Goal: Task Accomplishment & Management: Manage account settings

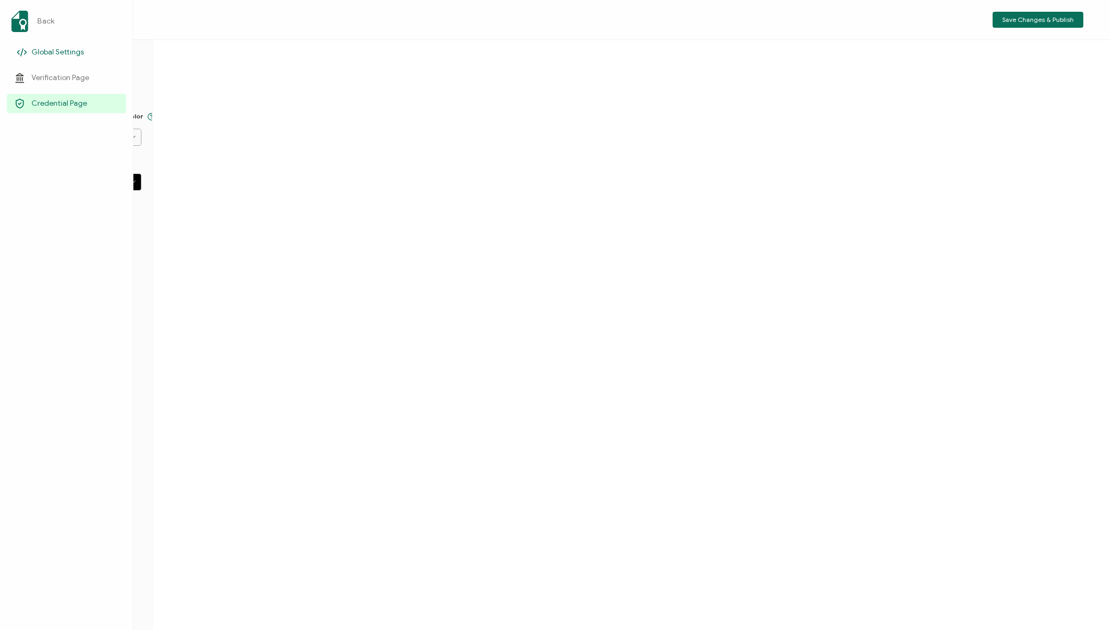
click at [40, 50] on span "Global Settings" at bounding box center [57, 52] width 52 height 11
click at [21, 17] on img at bounding box center [22, 21] width 17 height 21
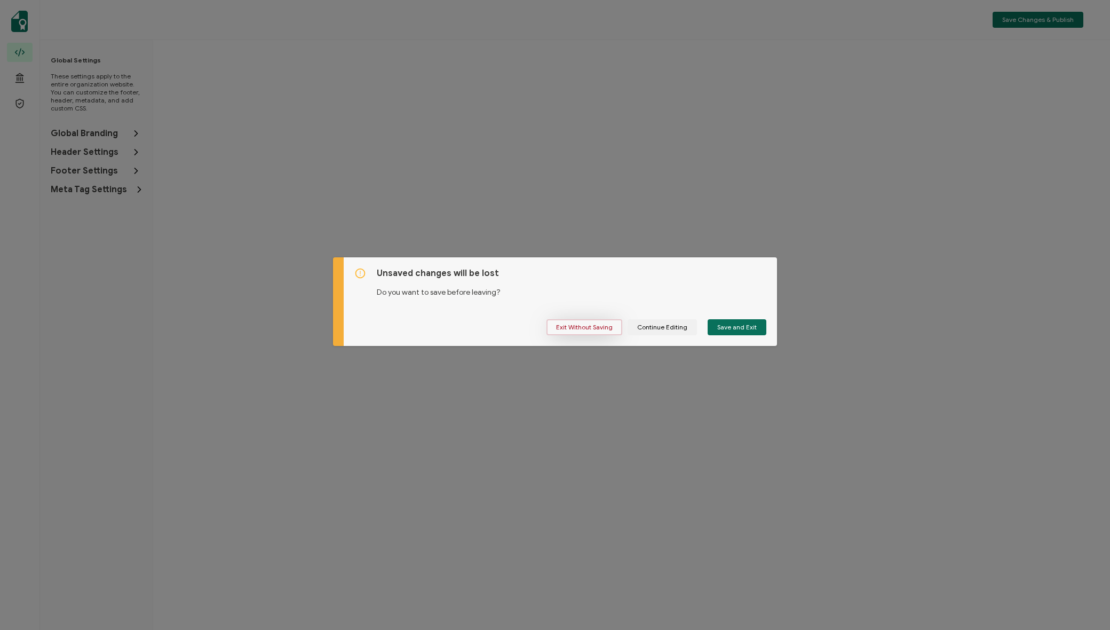
click at [581, 327] on span "Exit Without Saving" at bounding box center [584, 327] width 57 height 6
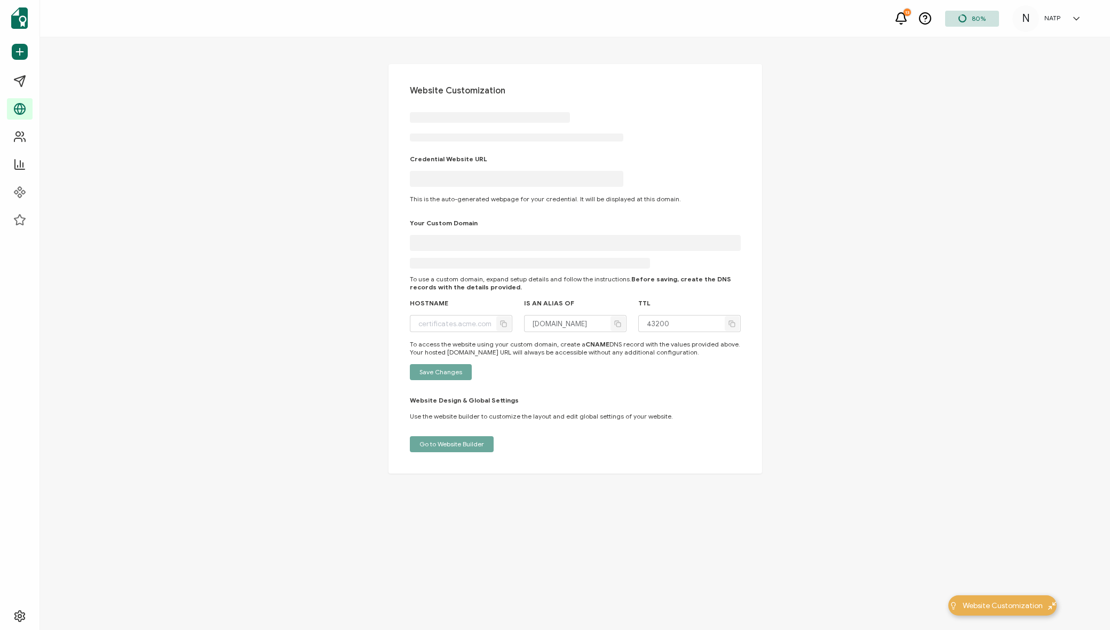
type input "[DOMAIN_NAME]"
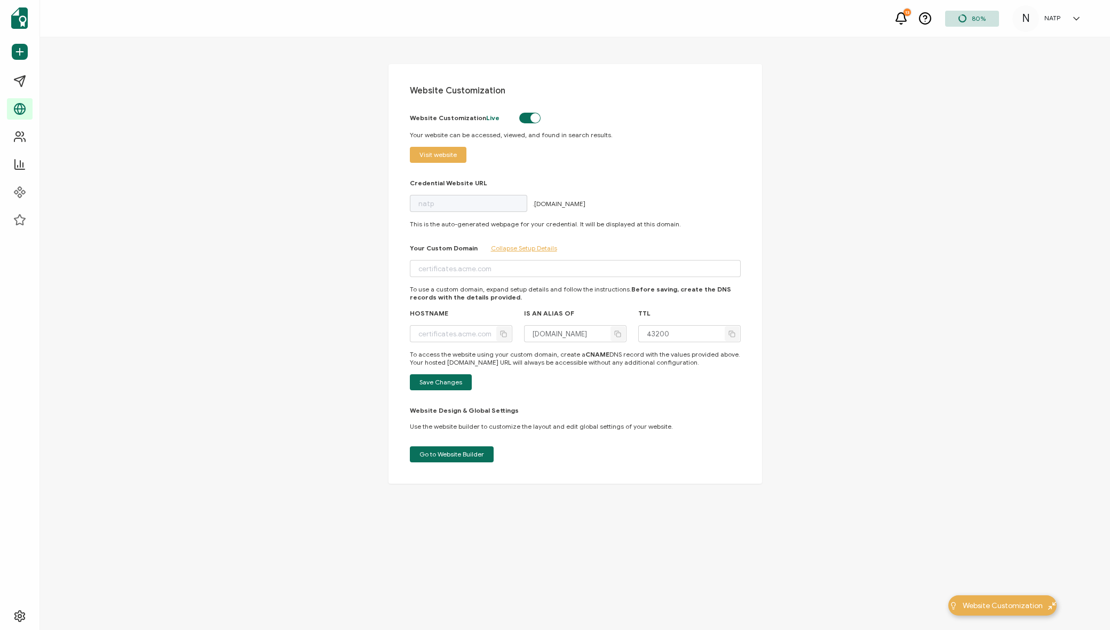
click at [1075, 20] on icon at bounding box center [1077, 18] width 11 height 11
click at [1010, 145] on span "NATP" at bounding box center [1013, 150] width 16 height 10
click at [1077, 17] on icon at bounding box center [1077, 18] width 11 height 11
click at [1037, 201] on link "Organization Settings" at bounding box center [1036, 210] width 69 height 19
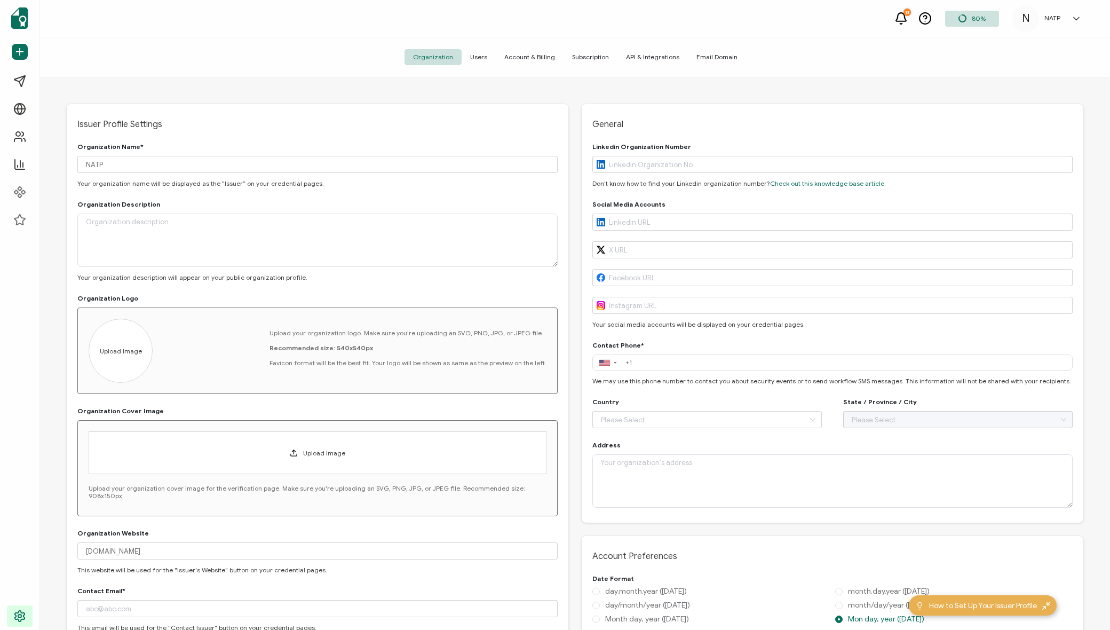
click at [482, 60] on span "Users" at bounding box center [479, 57] width 34 height 16
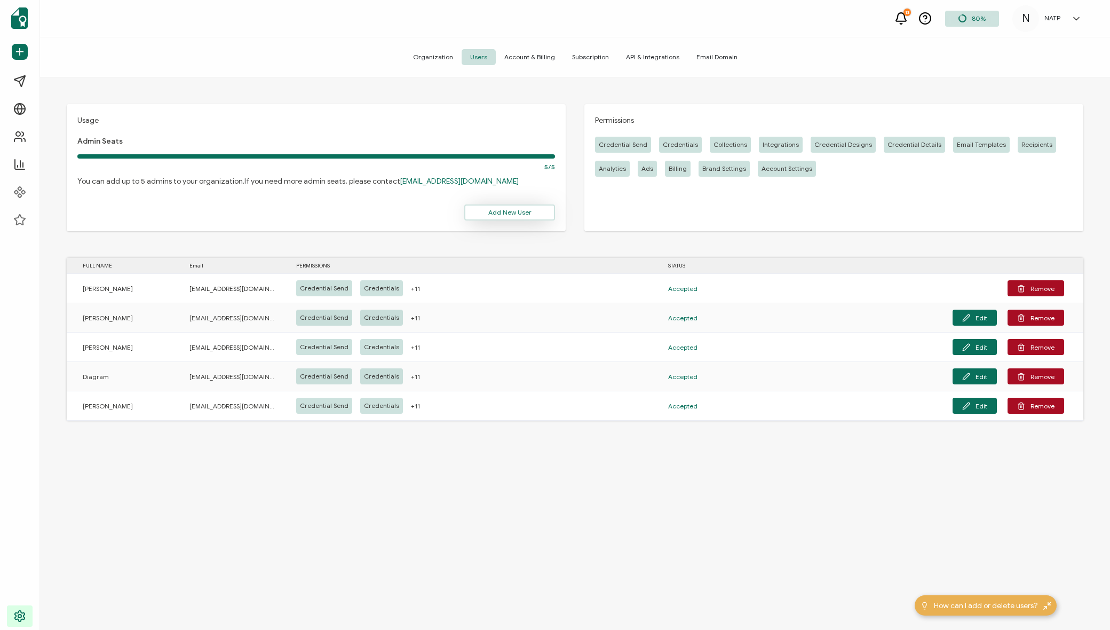
click at [494, 211] on span "Add New User" at bounding box center [510, 212] width 43 height 6
click at [676, 27] on icon at bounding box center [675, 29] width 5 height 5
